Goal: Task Accomplishment & Management: Use online tool/utility

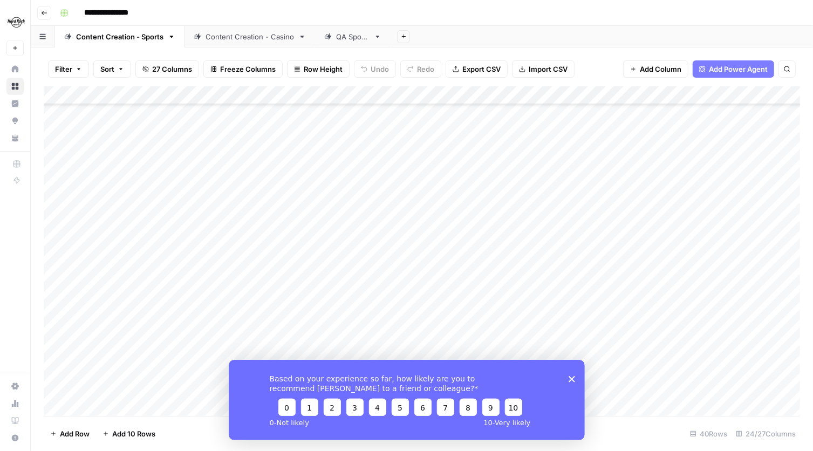
click at [230, 40] on div "Content Creation - Casino" at bounding box center [250, 36] width 89 height 11
click at [457, 141] on div "Add Column" at bounding box center [422, 251] width 757 height 330
click at [558, 139] on div "Add Column" at bounding box center [422, 251] width 757 height 330
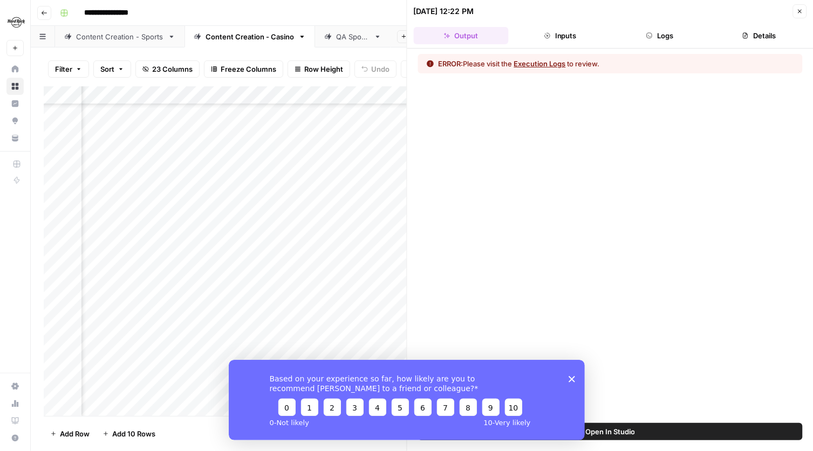
click at [667, 28] on button "Logs" at bounding box center [660, 35] width 95 height 17
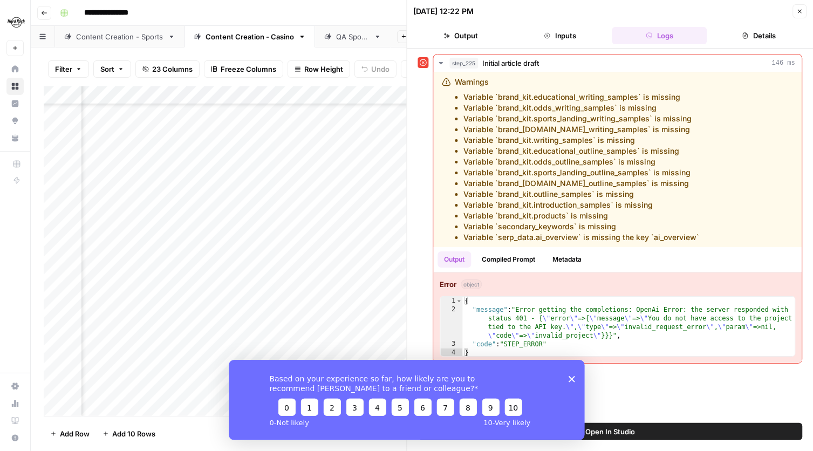
click at [574, 378] on icon "Close survey" at bounding box center [571, 379] width 6 height 6
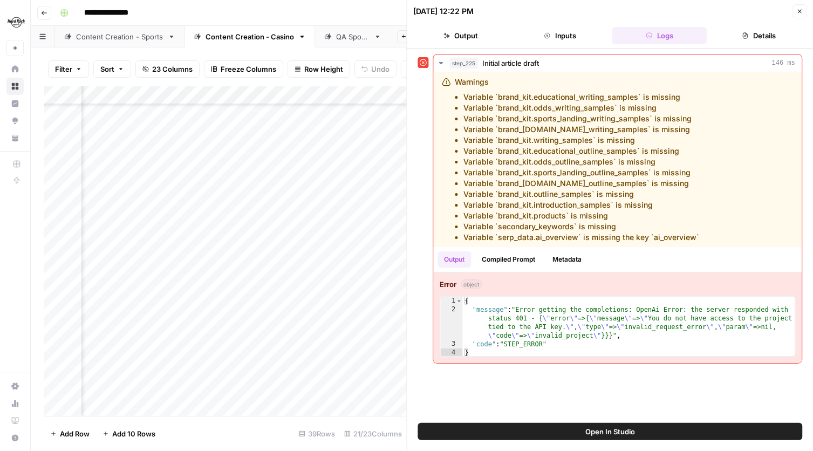
click at [532, 405] on div "step_225 Initial article draft 146 ms Warnings Variable `brand_kit.educational_…" at bounding box center [610, 236] width 385 height 364
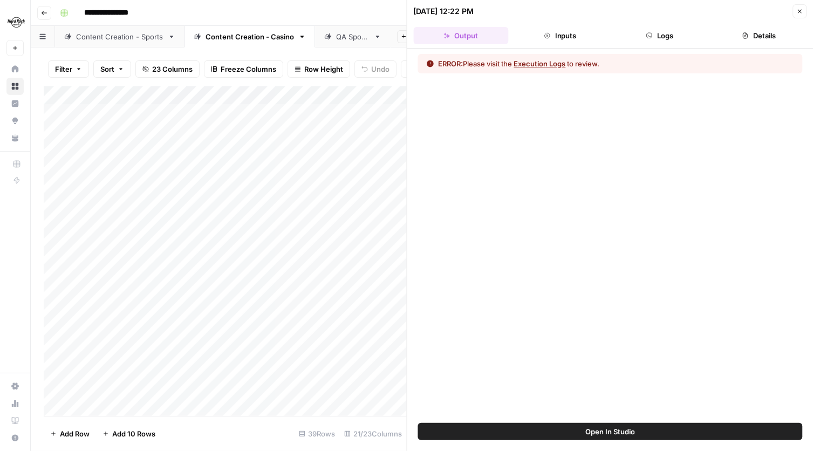
click at [799, 12] on icon "button" at bounding box center [800, 11] width 6 height 6
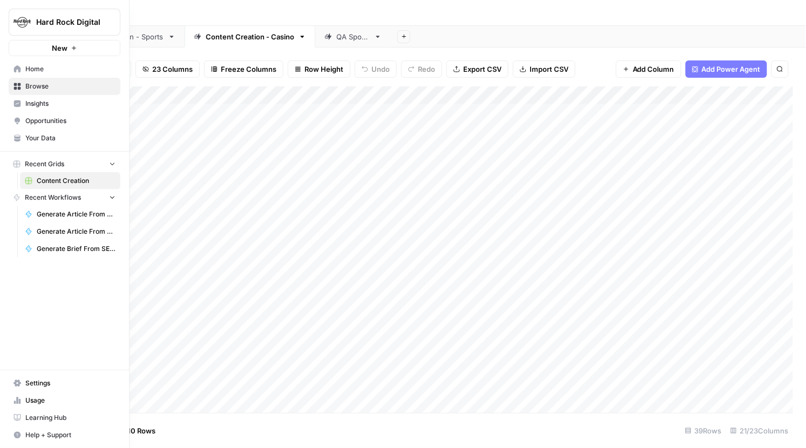
click at [41, 377] on link "Settings" at bounding box center [65, 383] width 112 height 17
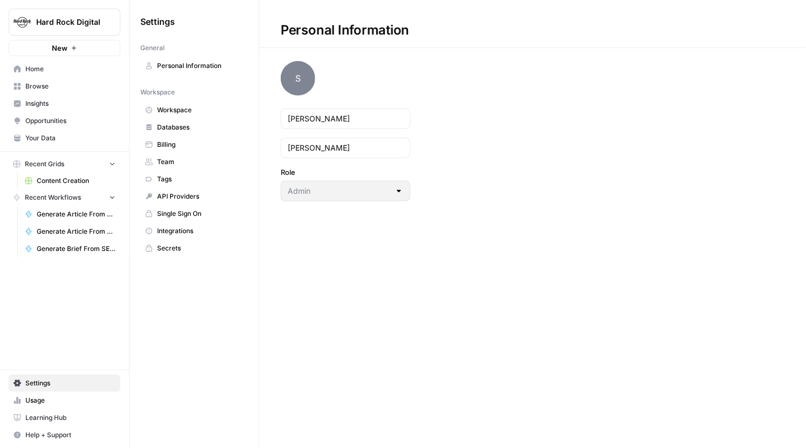
click at [185, 195] on span "API Providers" at bounding box center [200, 197] width 86 height 10
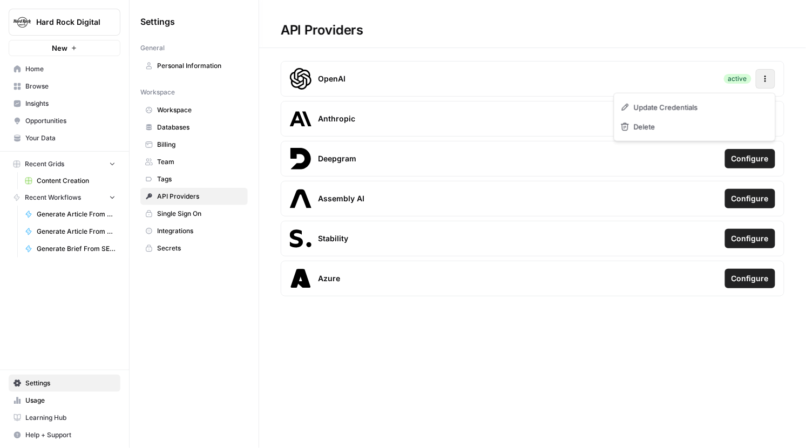
click at [765, 78] on icon "button" at bounding box center [765, 79] width 2 height 2
click at [682, 108] on span "Update Credentials" at bounding box center [670, 107] width 64 height 11
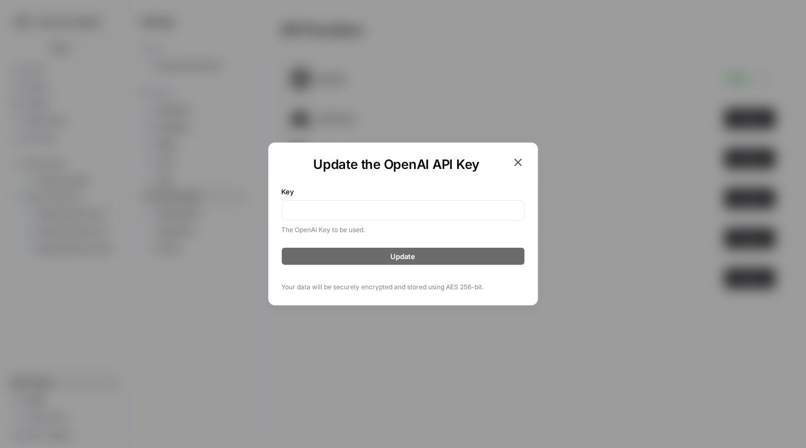
click at [379, 220] on div at bounding box center [403, 210] width 243 height 21
paste input "sk-proj-76NxzoNHW-mKsjF0VcH1cDlKogLHClI-rnt1oaiN5gDM7tKQ7dpbSIOVtIZeJ4Z39ZUmK41…"
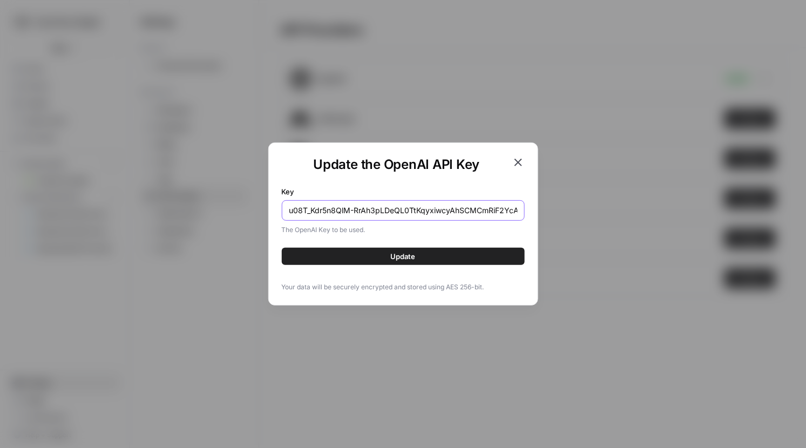
type input "sk-proj-76NxzoNHW-mKsjF0VcH1cDlKogLHClI-rnt1oaiN5gDM7tKQ7dpbSIOVtIZeJ4Z39ZUmK41…"
click at [392, 256] on span "Update" at bounding box center [403, 256] width 25 height 11
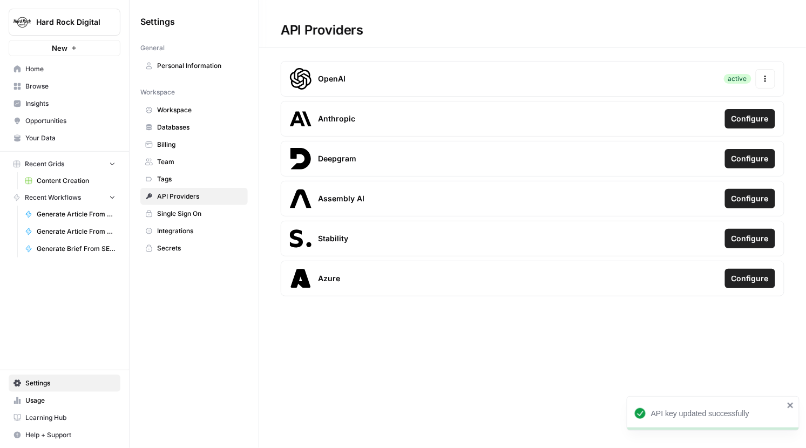
click at [59, 69] on span "Home" at bounding box center [70, 69] width 90 height 10
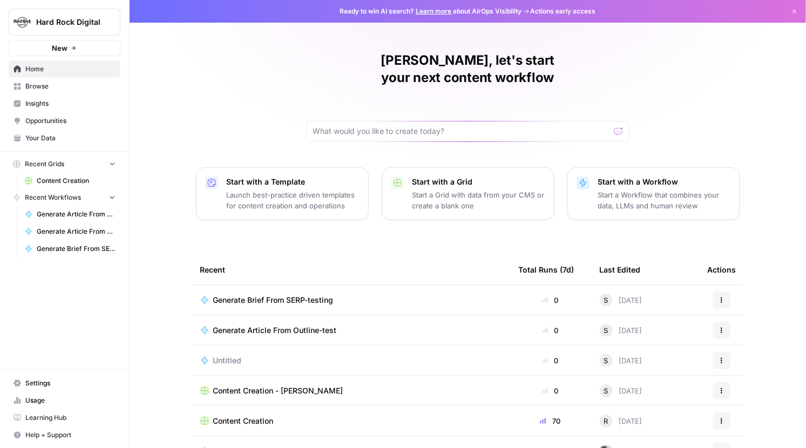
click at [74, 180] on span "Content Creation" at bounding box center [76, 181] width 79 height 10
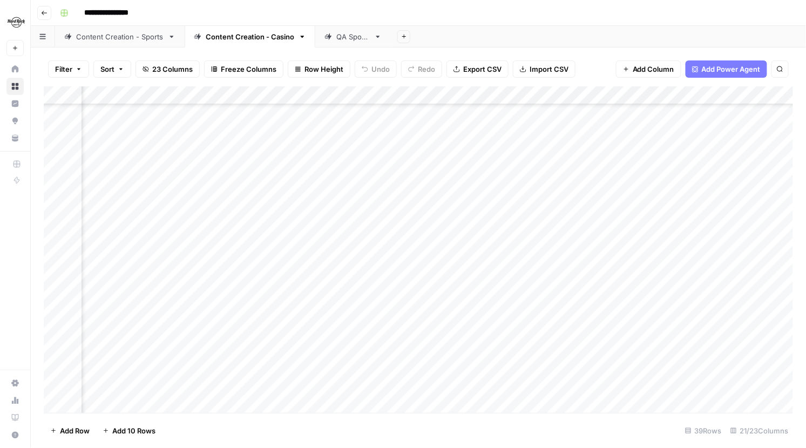
scroll to position [262, 1201]
click at [549, 291] on div "Add Column" at bounding box center [419, 249] width 750 height 327
click at [551, 268] on div "Add Column" at bounding box center [419, 249] width 750 height 327
click at [549, 289] on div "Add Column" at bounding box center [419, 249] width 750 height 327
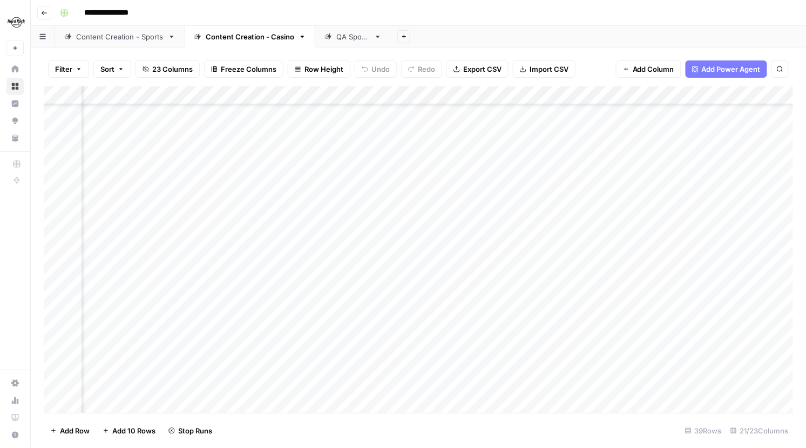
click at [550, 305] on div "Add Column" at bounding box center [419, 249] width 750 height 327
click at [551, 322] on div "Add Column" at bounding box center [419, 249] width 750 height 327
click at [552, 341] on div "Add Column" at bounding box center [419, 249] width 750 height 327
click at [552, 360] on div "Add Column" at bounding box center [419, 249] width 750 height 327
click at [551, 376] on div "Add Column" at bounding box center [419, 249] width 750 height 327
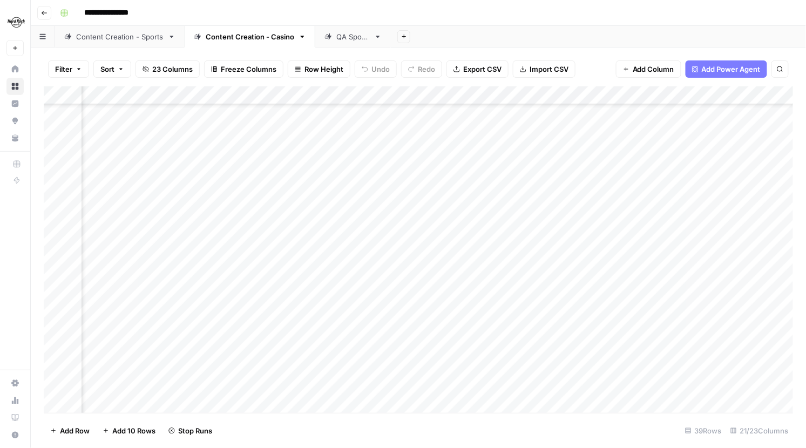
click at [551, 397] on div "Add Column" at bounding box center [419, 249] width 750 height 327
click at [482, 235] on div "Add Column" at bounding box center [419, 249] width 750 height 327
click at [536, 230] on div "Add Column" at bounding box center [419, 249] width 750 height 327
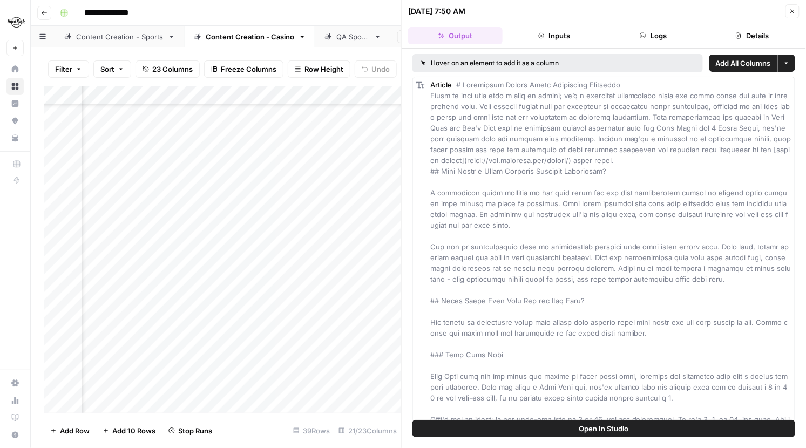
click at [792, 11] on icon "button" at bounding box center [793, 12] width 4 height 4
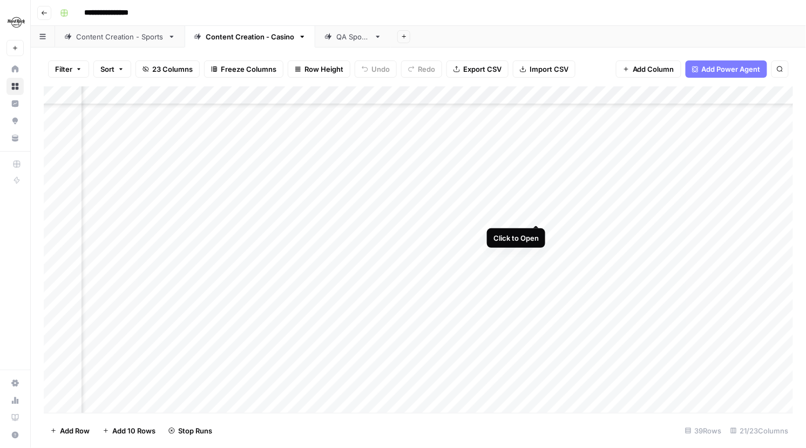
click at [535, 215] on div "Add Column" at bounding box center [419, 249] width 750 height 327
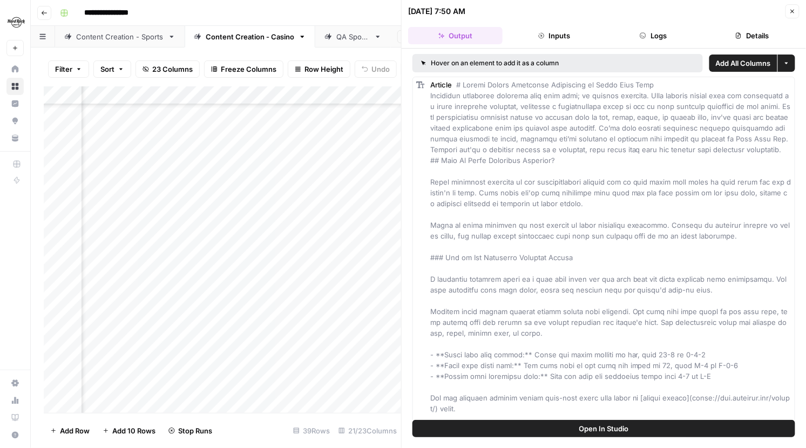
click at [658, 34] on button "Logs" at bounding box center [653, 35] width 94 height 17
